Goal: Task Accomplishment & Management: Complete application form

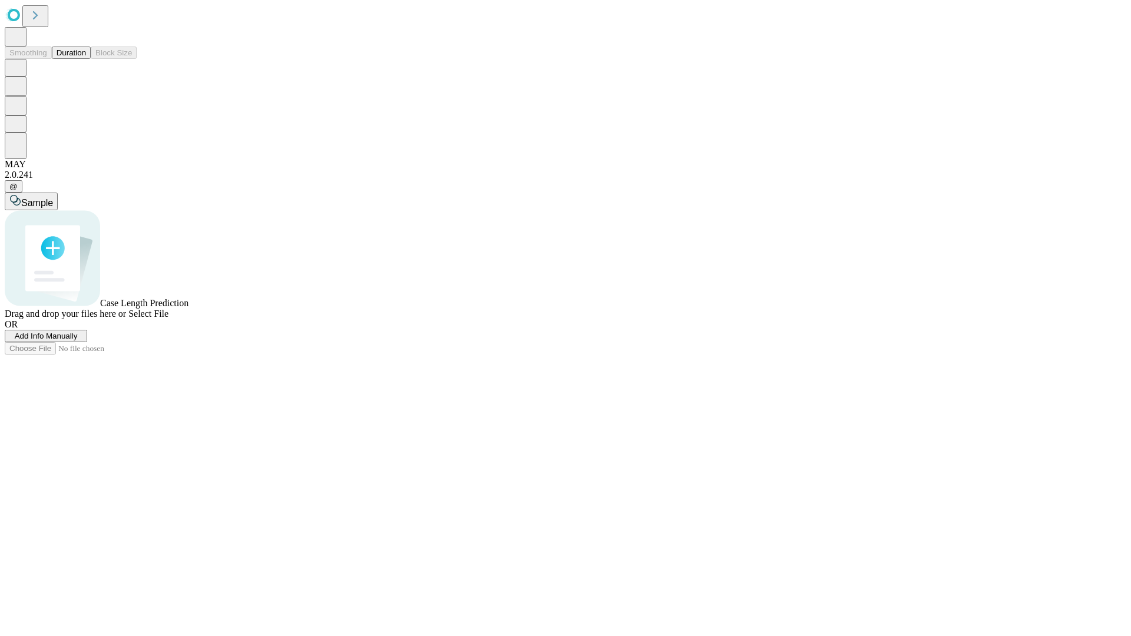
click at [78, 340] on span "Add Info Manually" at bounding box center [46, 336] width 63 height 9
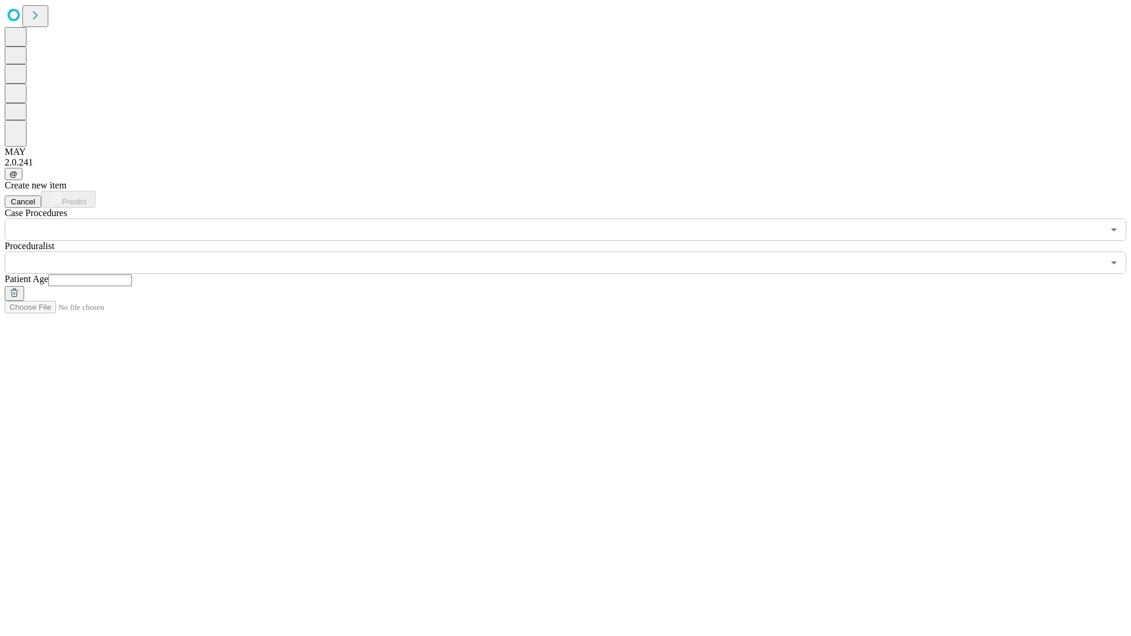
click at [132, 275] on input "text" at bounding box center [90, 281] width 84 height 12
type input "**"
click at [574, 252] on input "text" at bounding box center [554, 263] width 1099 height 22
